Goal: Task Accomplishment & Management: Use online tool/utility

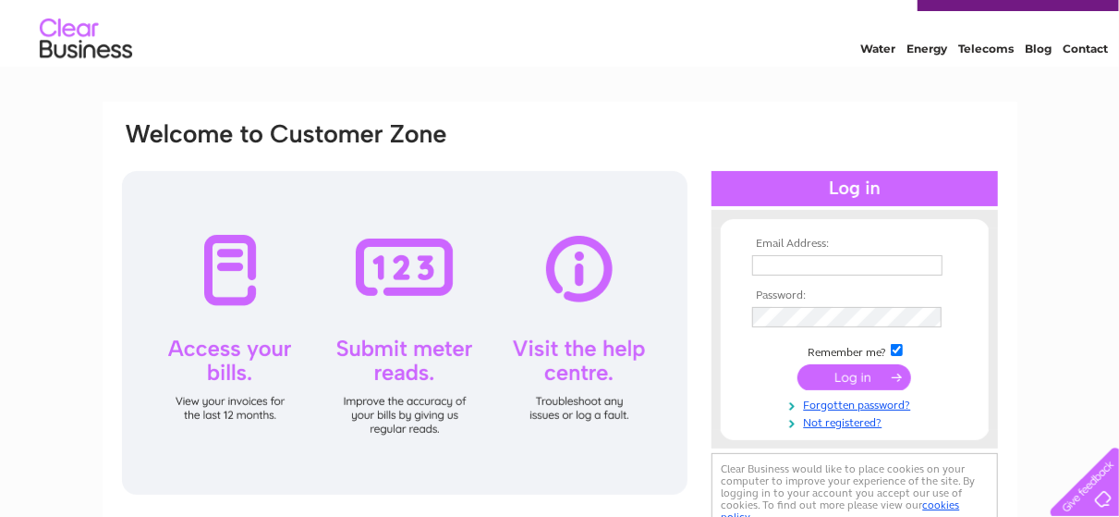
scroll to position [74, 0]
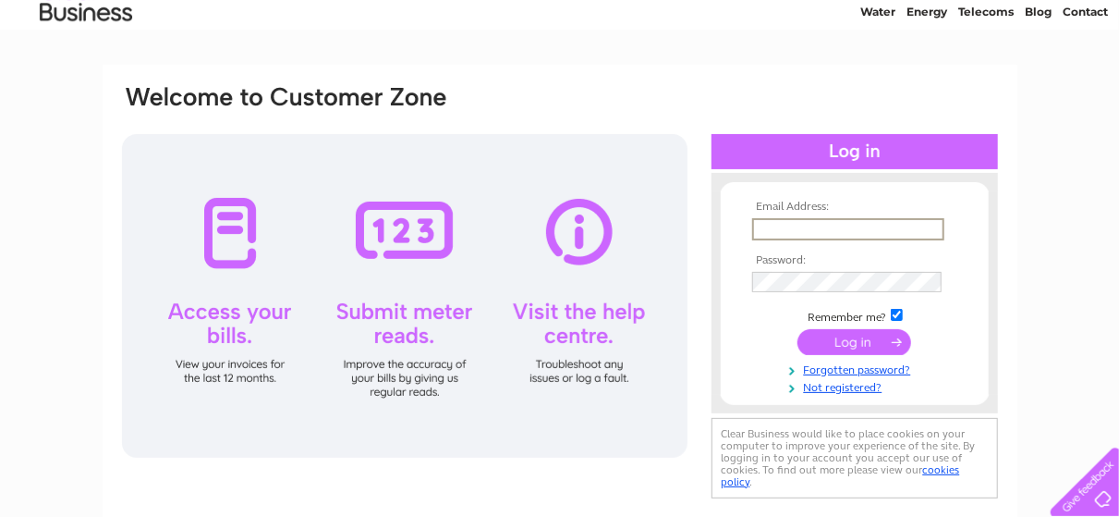
click at [781, 229] on input "text" at bounding box center [848, 229] width 192 height 22
type input "doc@estrategia.uk"
click at [871, 340] on input "submit" at bounding box center [854, 340] width 114 height 26
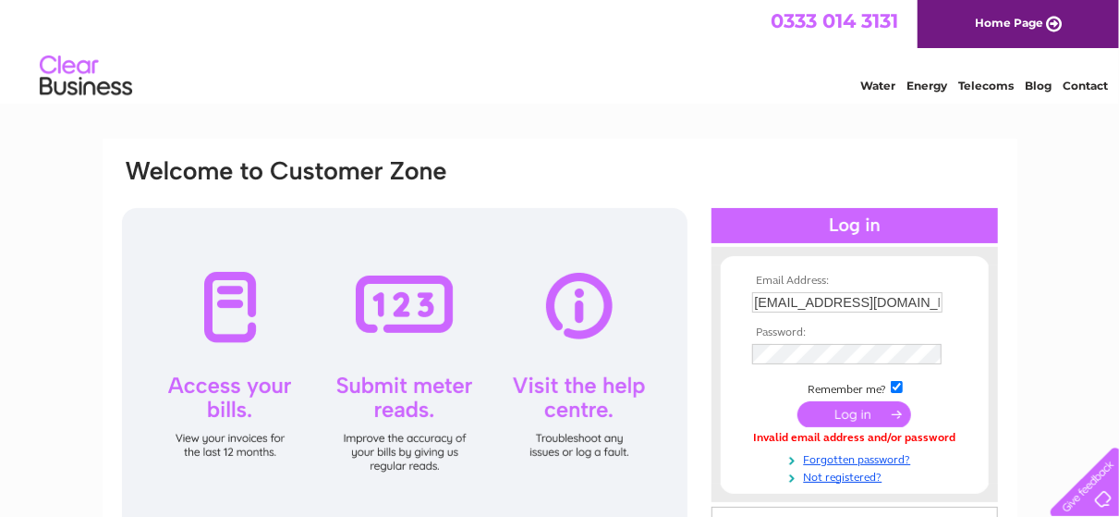
click at [865, 406] on input "submit" at bounding box center [854, 414] width 114 height 26
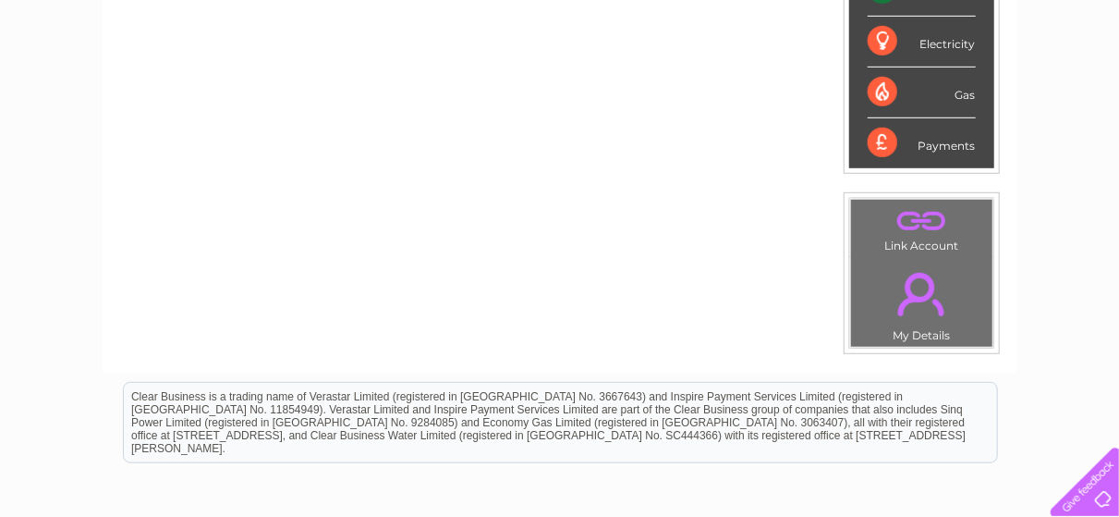
scroll to position [41, 0]
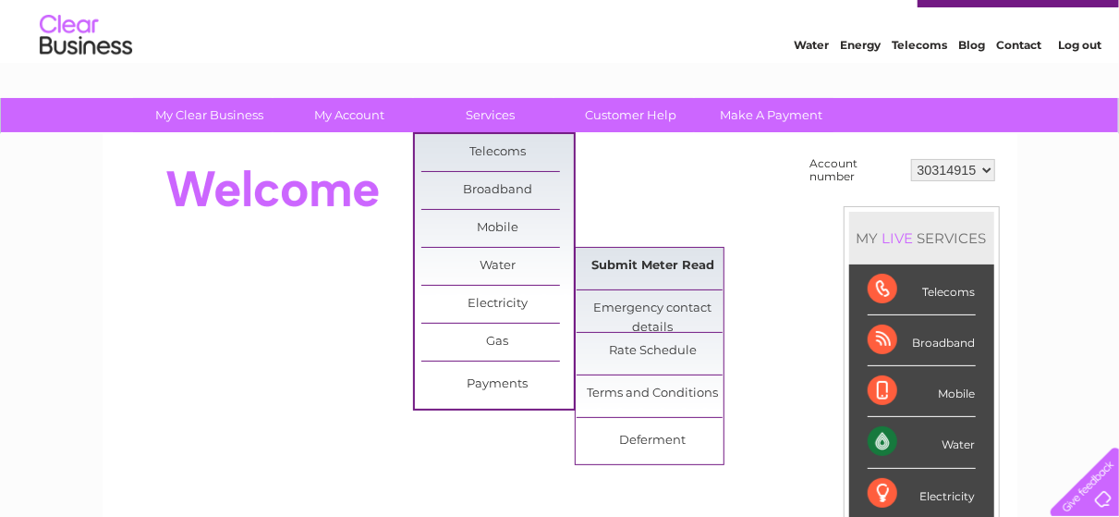
click at [613, 261] on link "Submit Meter Read" at bounding box center [653, 266] width 152 height 37
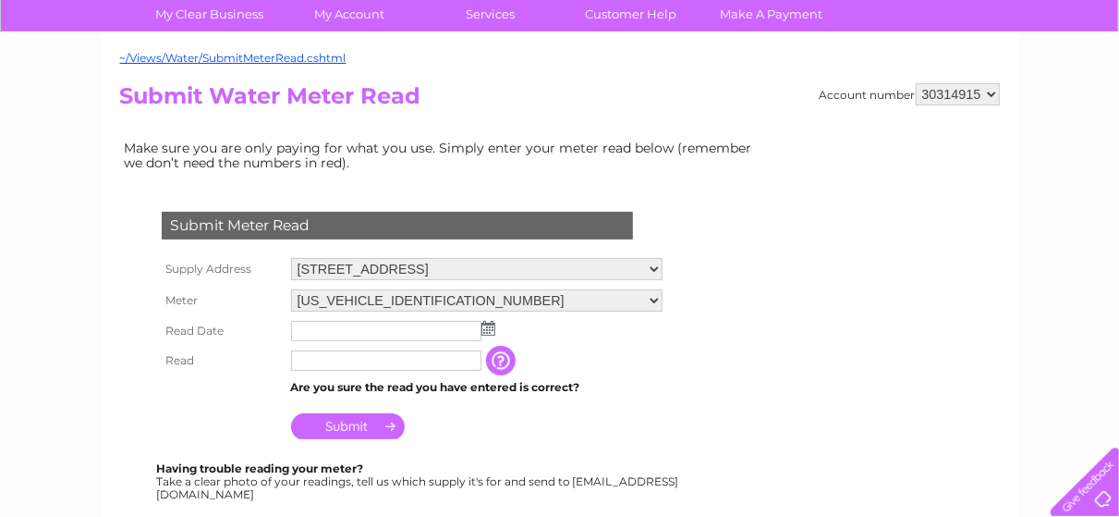
scroll to position [148, 0]
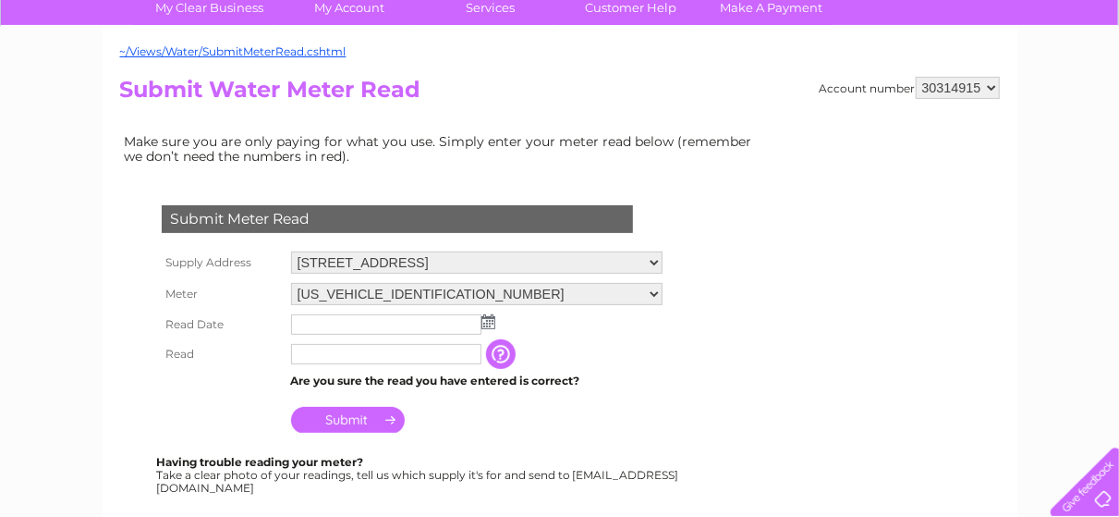
click at [487, 317] on img at bounding box center [488, 321] width 14 height 15
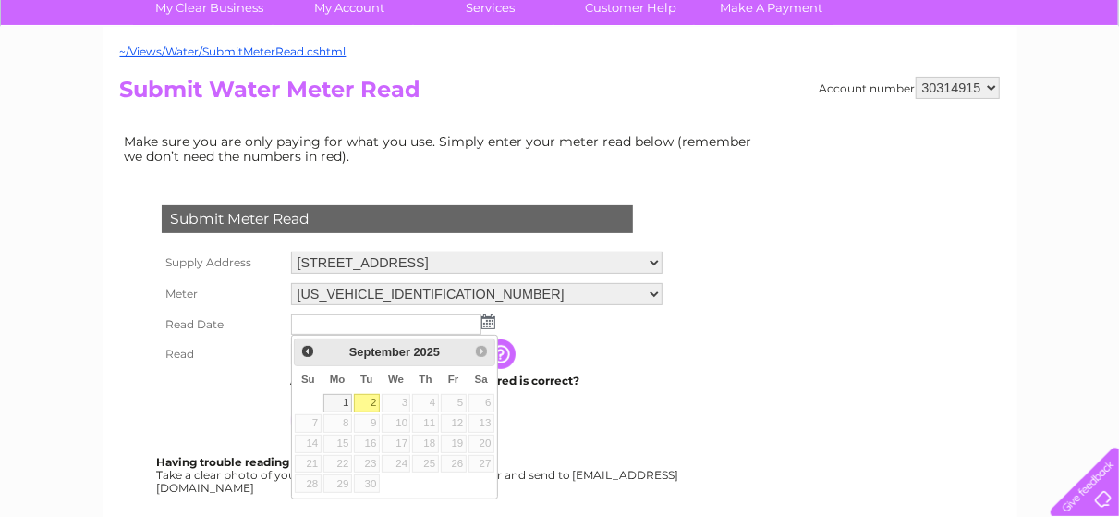
click at [370, 399] on link "2" at bounding box center [367, 403] width 26 height 18
type input "2025/09/02"
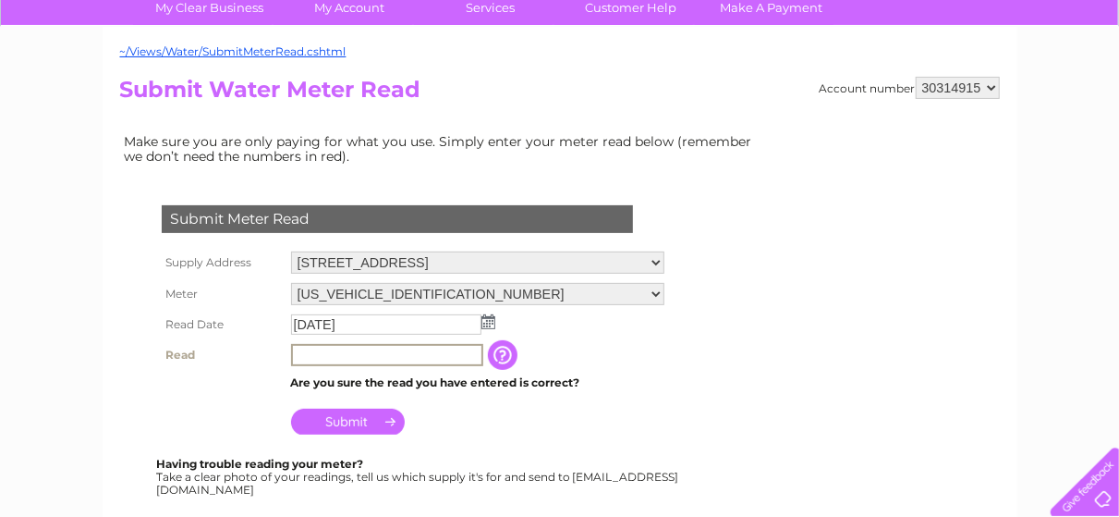
click at [322, 357] on input "text" at bounding box center [387, 355] width 192 height 22
type input "00147"
click at [349, 417] on input "Submit" at bounding box center [348, 420] width 114 height 26
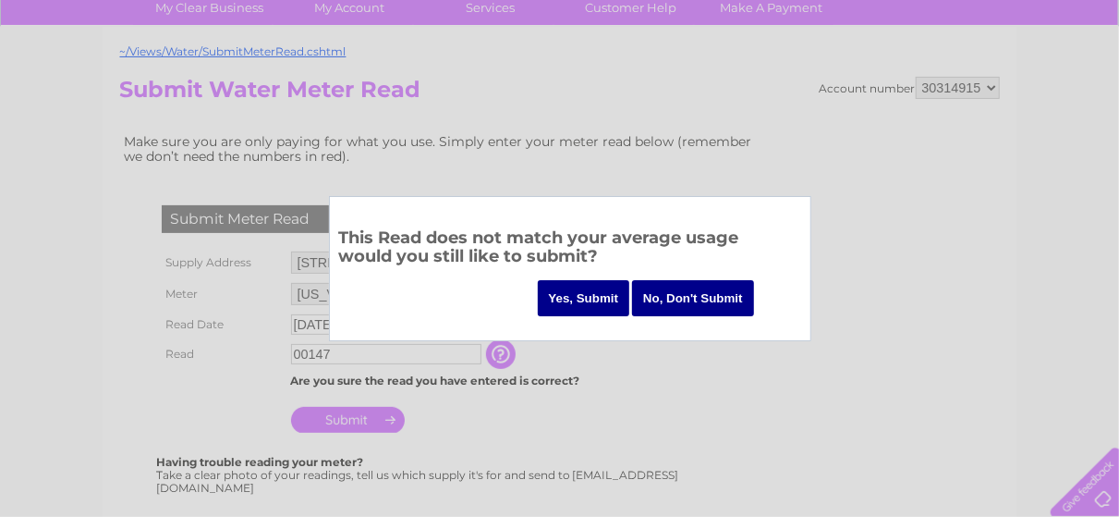
click at [695, 299] on input "No, Don't Submit" at bounding box center [693, 298] width 122 height 36
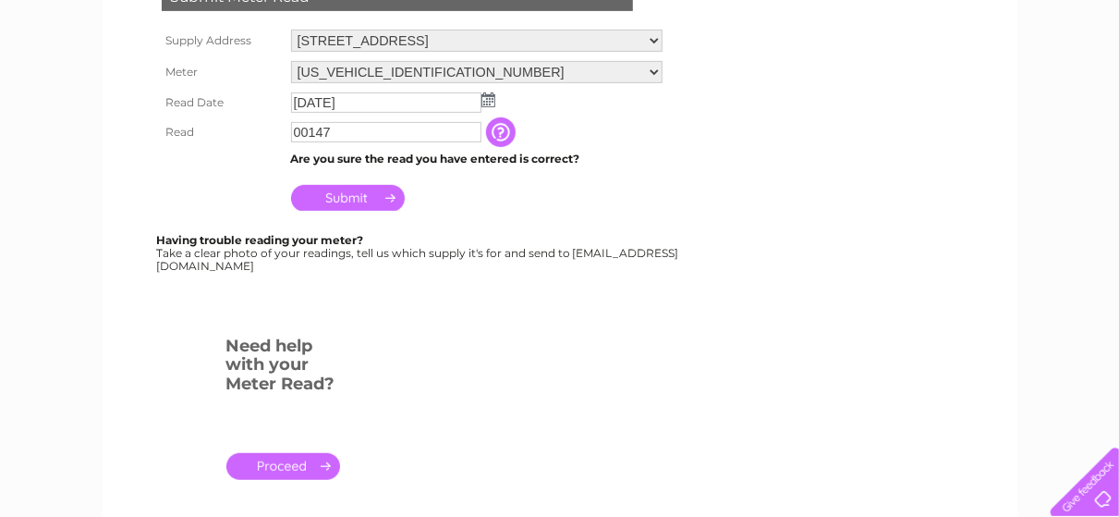
scroll to position [407, 0]
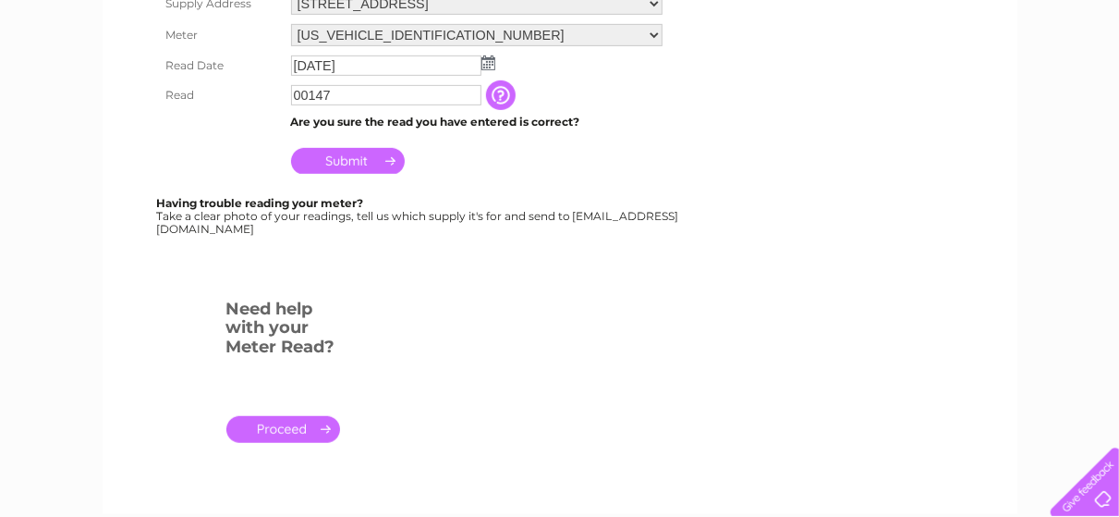
click at [337, 155] on input "Submit" at bounding box center [348, 161] width 114 height 26
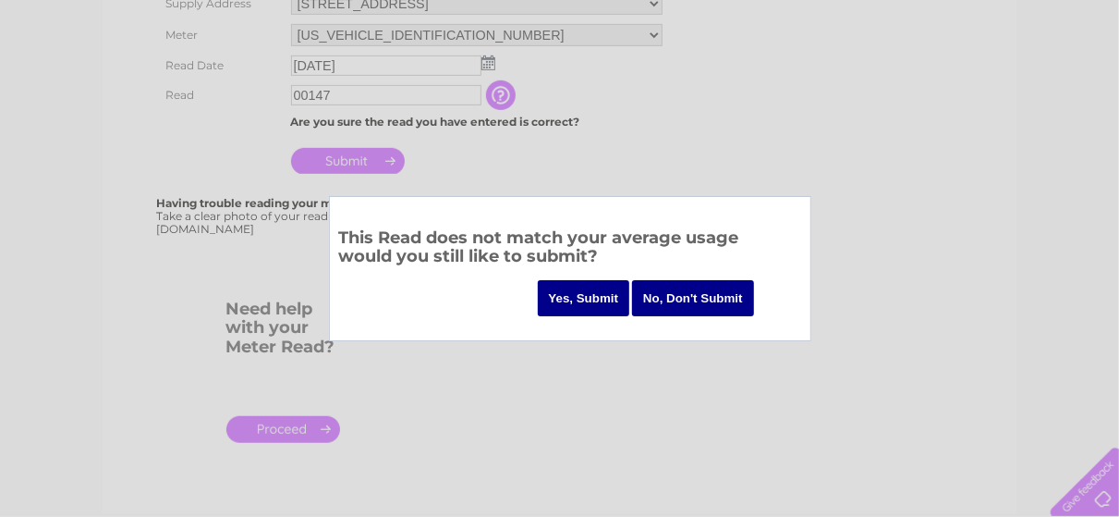
click at [568, 298] on input "Yes, Submit" at bounding box center [584, 298] width 92 height 36
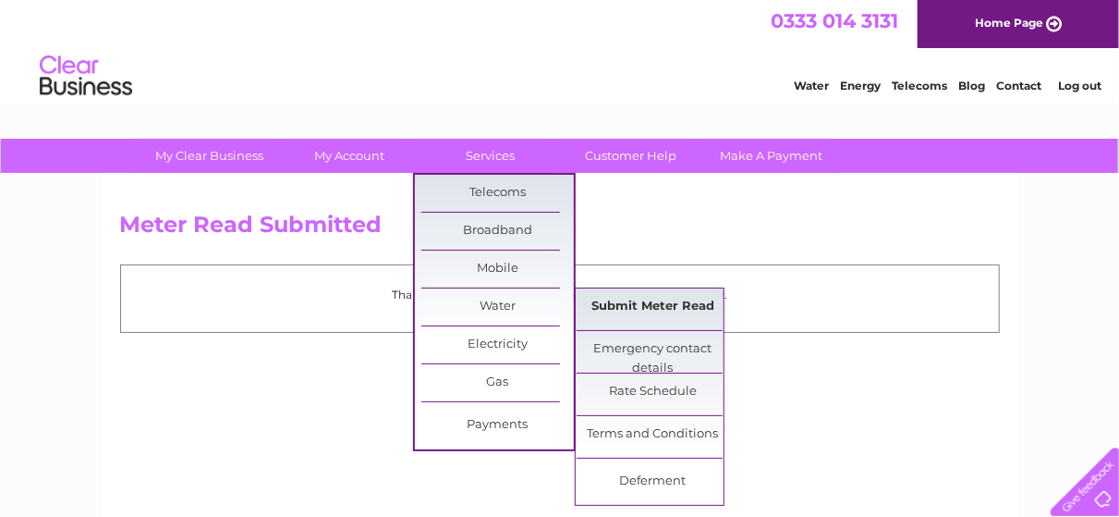
click at [627, 300] on link "Submit Meter Read" at bounding box center [653, 306] width 152 height 37
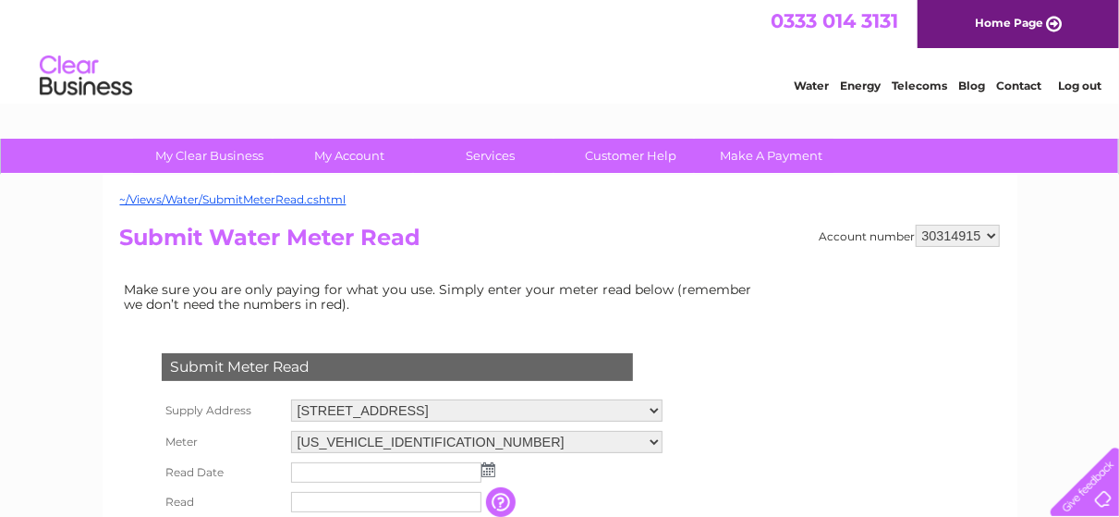
scroll to position [452, 0]
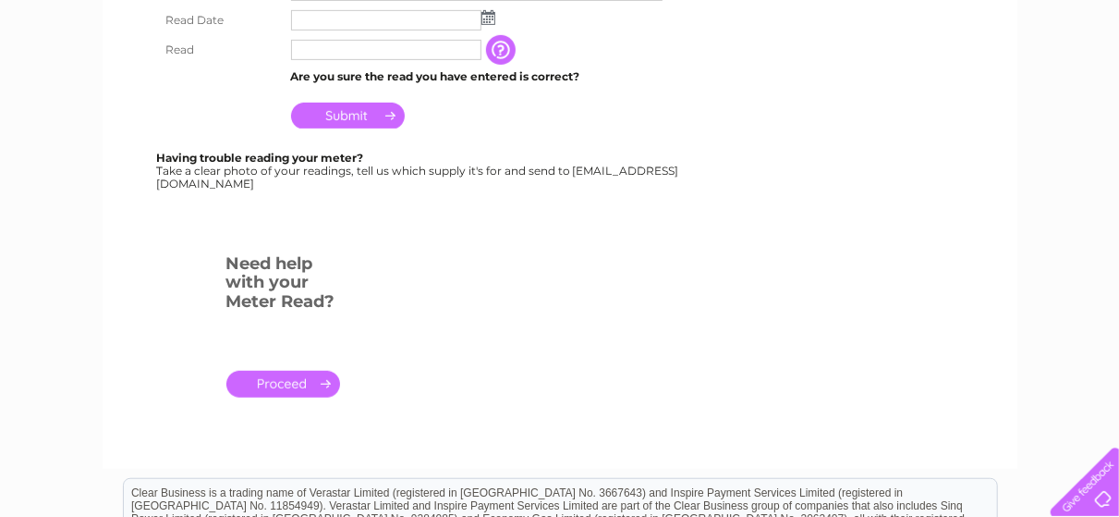
click at [1118, 464] on html "My Clear Business Login Details My Details My Preferences Link Account My Accou…" at bounding box center [559, 173] width 1119 height 1250
drag, startPoint x: 169, startPoint y: 184, endPoint x: 346, endPoint y: 178, distance: 176.6
click at [346, 178] on div "Having trouble reading your meter? Take a clear photo of your readings, tell us…" at bounding box center [419, 171] width 525 height 38
copy div "[EMAIL_ADDRESS][DOMAIN_NAME]"
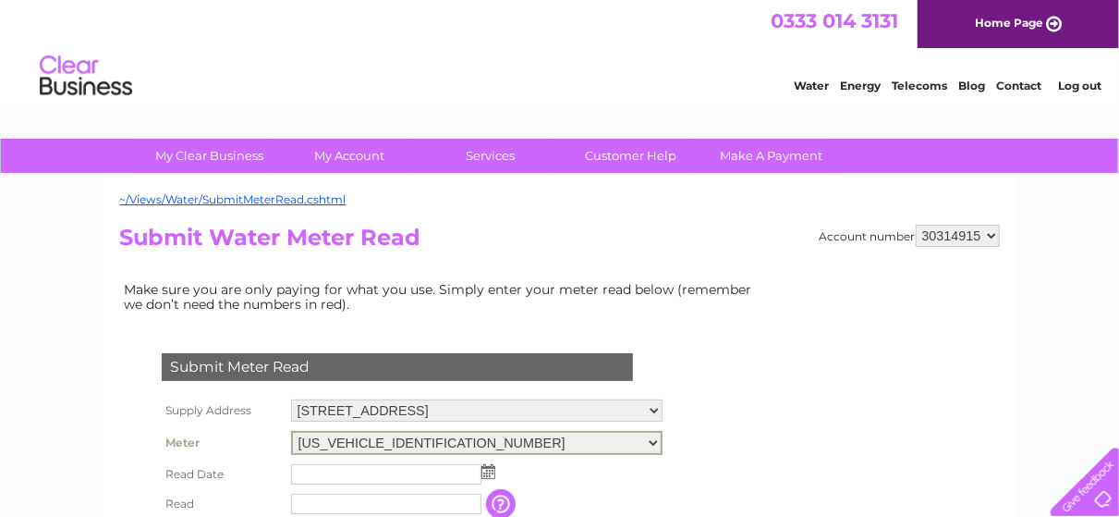
click at [437, 438] on select "[US_VEHICLE_IDENTIFICATION_NUMBER]" at bounding box center [476, 443] width 371 height 24
drag, startPoint x: 297, startPoint y: 440, endPoint x: 485, endPoint y: 428, distance: 188.9
click at [485, 428] on td "[US_VEHICLE_IDENTIFICATION_NUMBER]" at bounding box center [476, 442] width 381 height 33
click at [436, 434] on select "[US_VEHICLE_IDENTIFICATION_NUMBER]" at bounding box center [476, 442] width 371 height 22
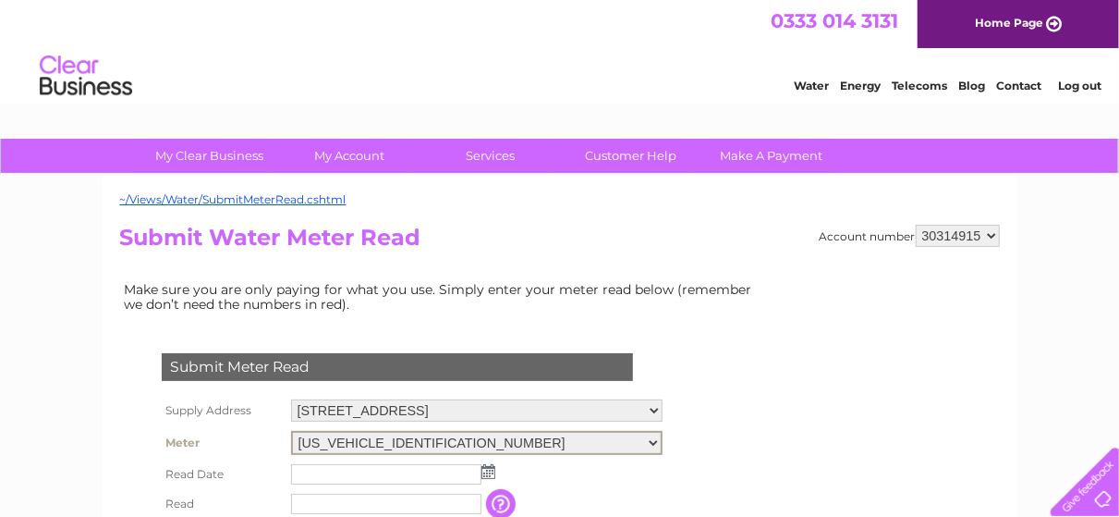
click at [436, 434] on select "[US_VEHICLE_IDENTIFICATION_NUMBER]" at bounding box center [476, 443] width 371 height 24
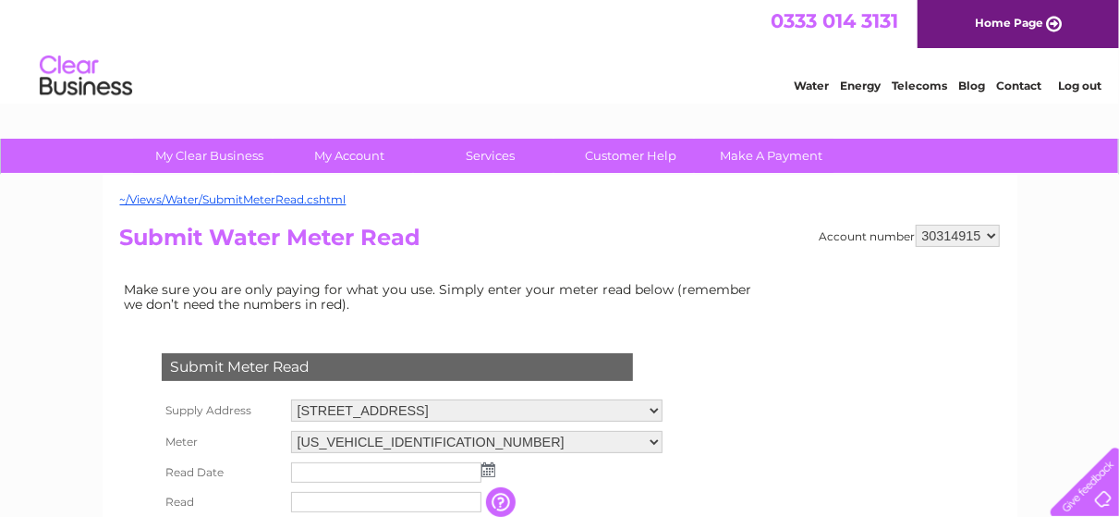
click at [924, 231] on select "30314915" at bounding box center [958, 236] width 84 height 22
drag, startPoint x: 924, startPoint y: 231, endPoint x: 1039, endPoint y: 228, distance: 114.6
